Goal: Task Accomplishment & Management: Use online tool/utility

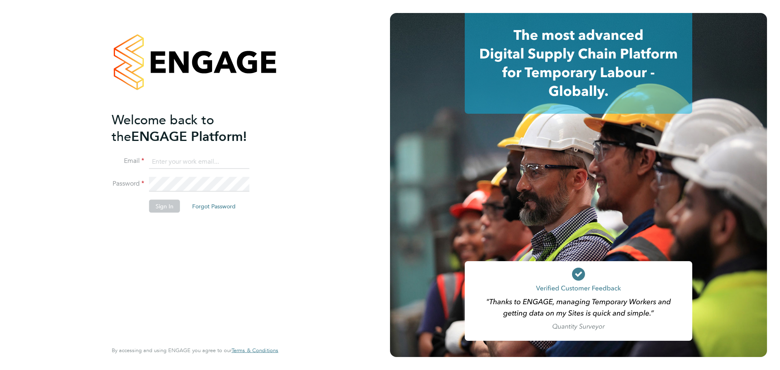
type input "claire.westley@uk.g4s.com"
click at [161, 202] on button "Sign In" at bounding box center [164, 206] width 31 height 13
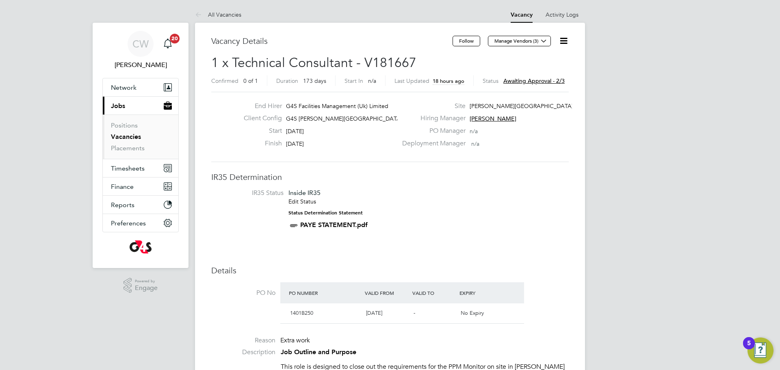
click at [562, 43] on icon at bounding box center [564, 41] width 10 height 10
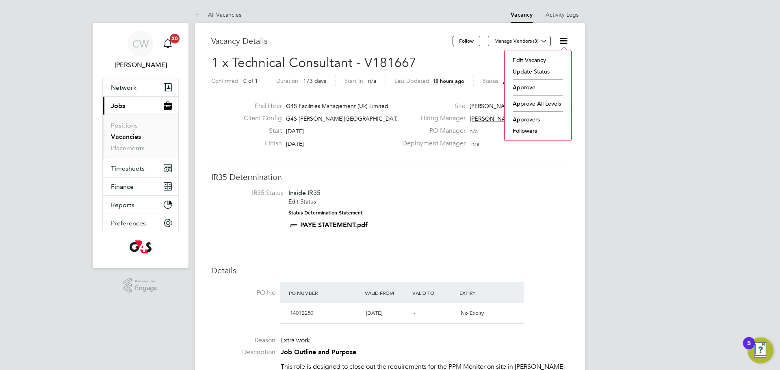
click at [546, 87] on li "Approve" at bounding box center [538, 87] width 59 height 11
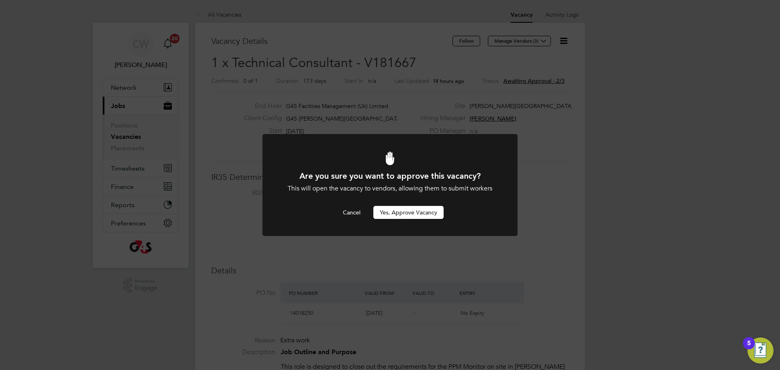
click at [416, 213] on button "Yes, Approve Vacancy" at bounding box center [408, 212] width 70 height 13
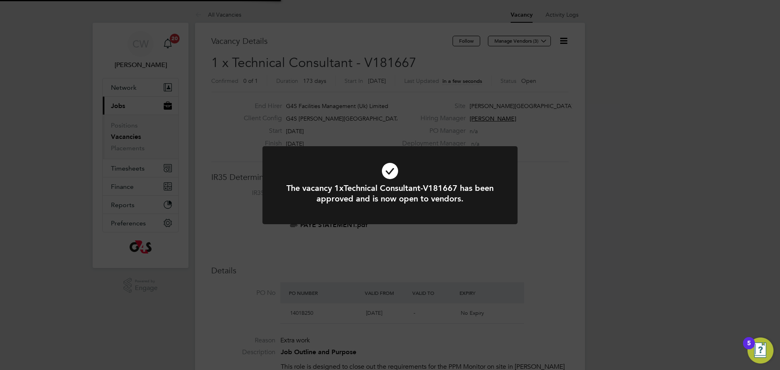
scroll to position [24, 57]
